Goal: Entertainment & Leisure: Consume media (video, audio)

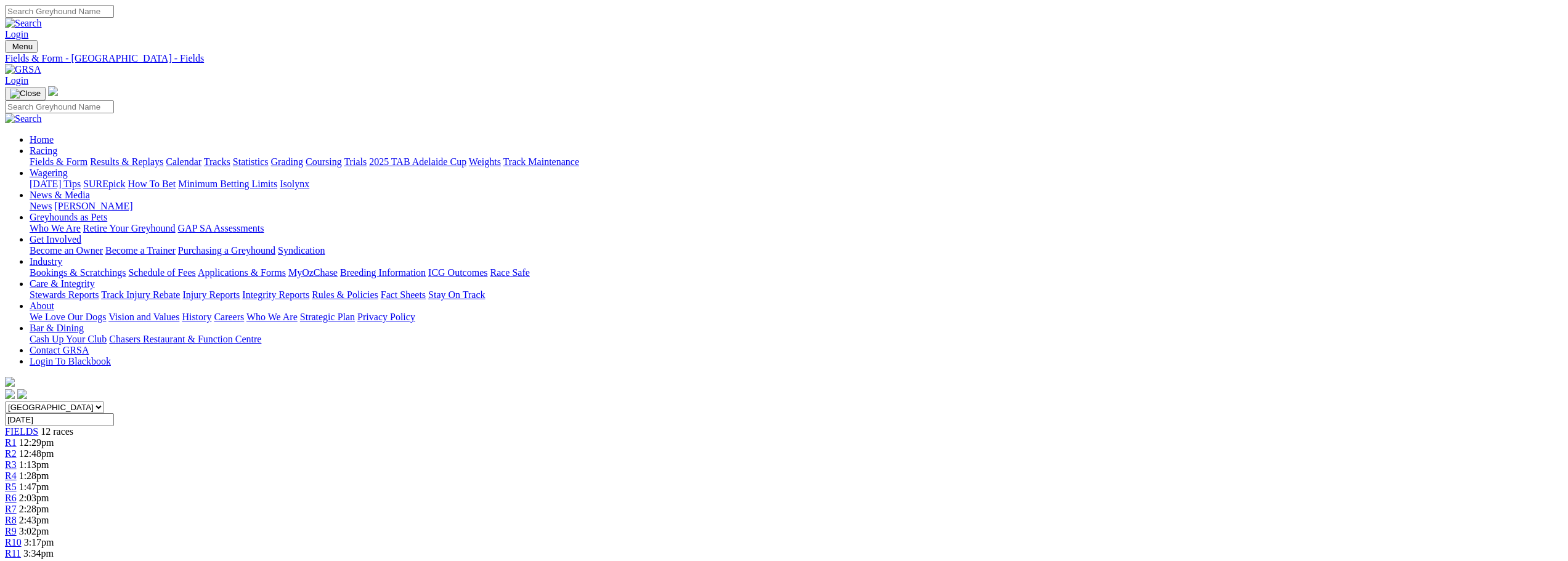
scroll to position [61, 0]
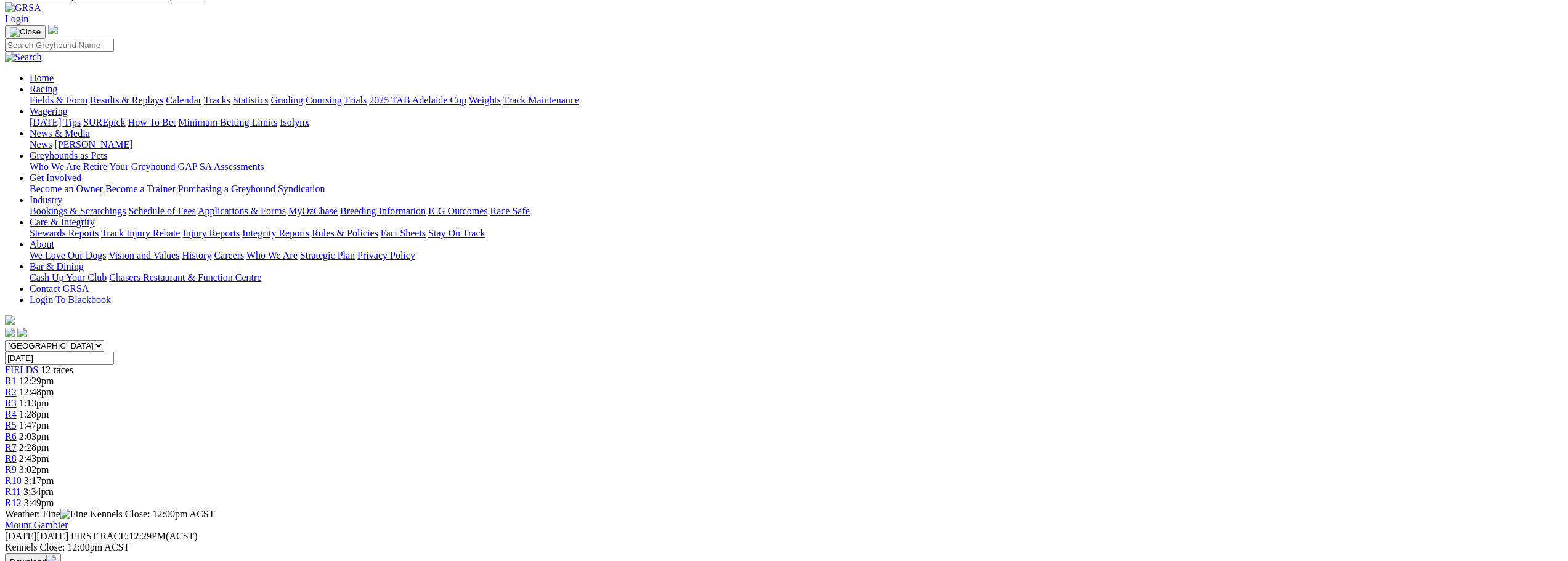
click at [163, 95] on link "Results & Replays" at bounding box center [126, 99] width 74 height 11
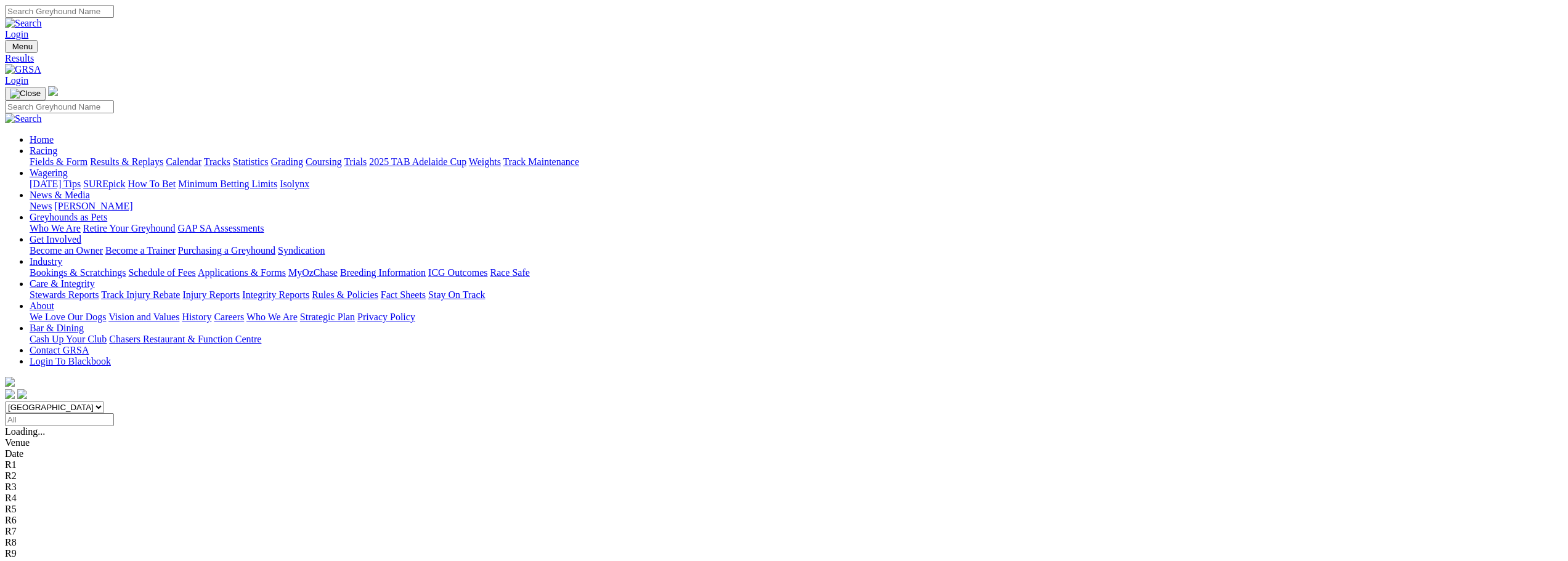
click at [163, 157] on link "Results & Replays" at bounding box center [126, 162] width 74 height 11
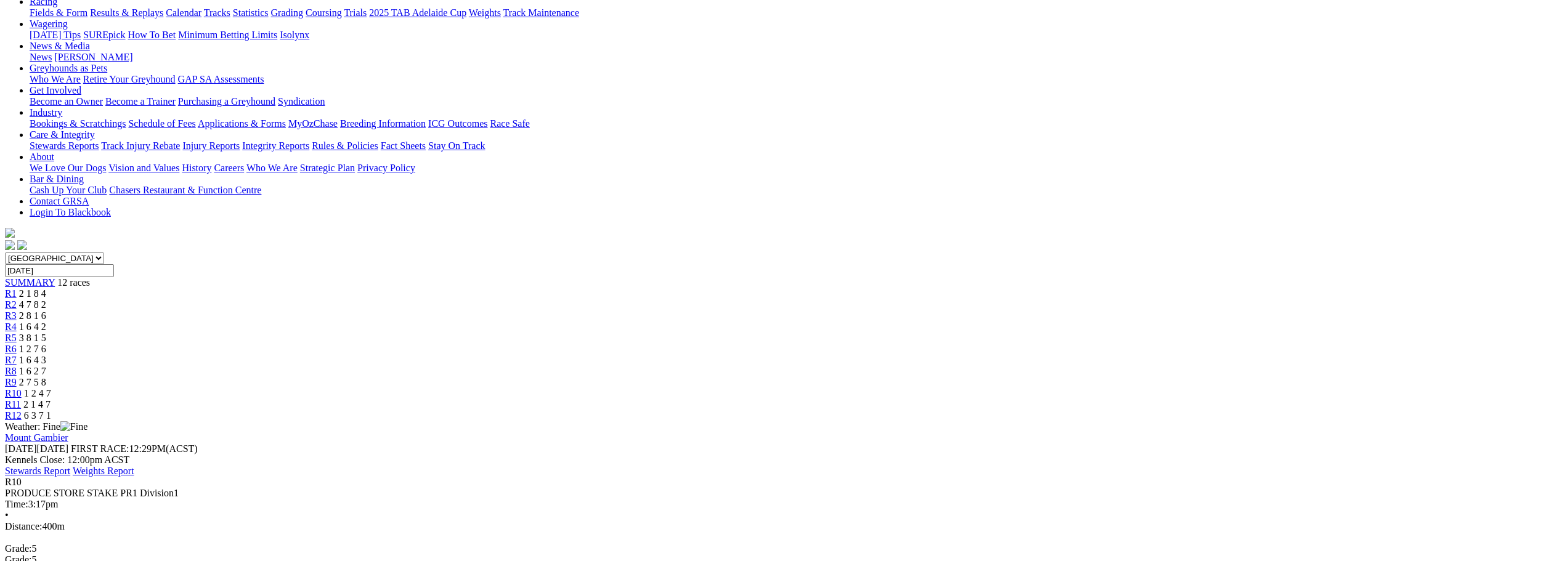
scroll to position [184, 0]
